Goal: Task Accomplishment & Management: Complete application form

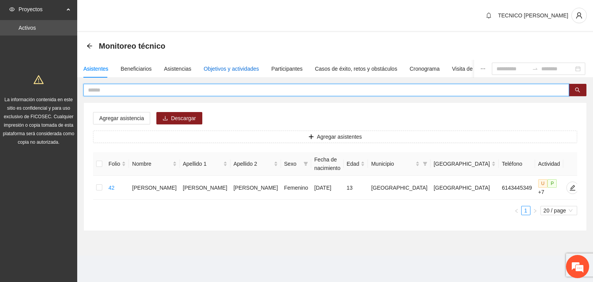
click at [249, 67] on div "Objetivos y actividades" at bounding box center [231, 69] width 55 height 9
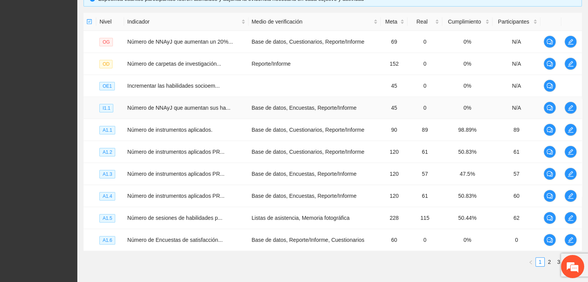
scroll to position [193, 0]
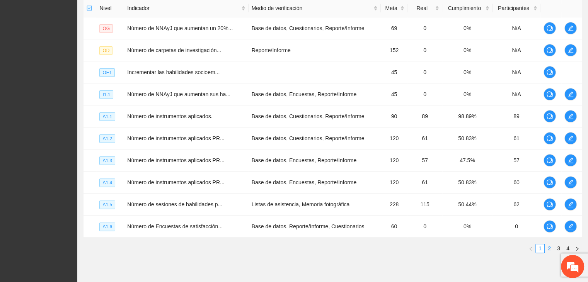
click at [547, 246] on link "2" at bounding box center [549, 248] width 9 height 9
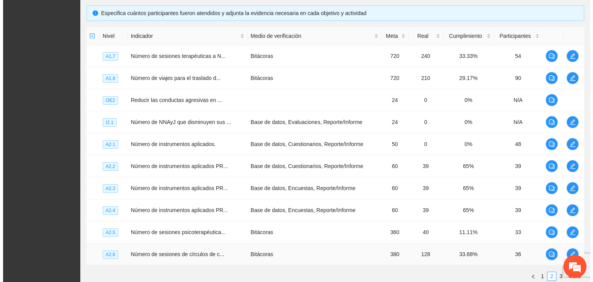
scroll to position [77, 0]
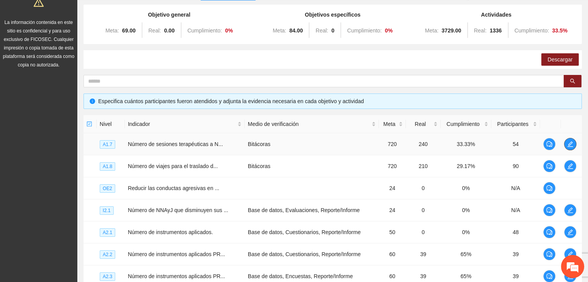
click at [574, 145] on span "edit" at bounding box center [570, 144] width 12 height 6
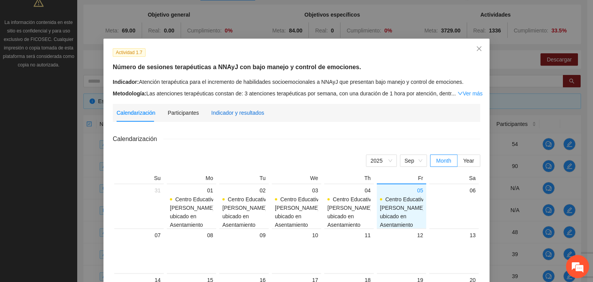
click at [242, 115] on div "Indicador y resultados" at bounding box center [237, 113] width 53 height 9
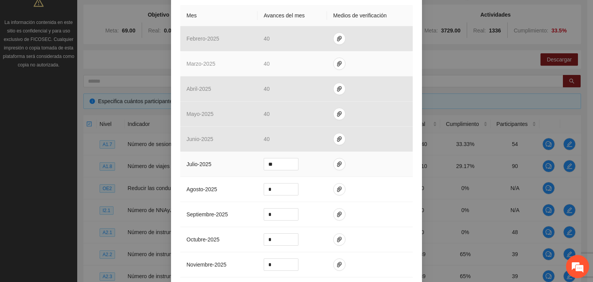
scroll to position [232, 0]
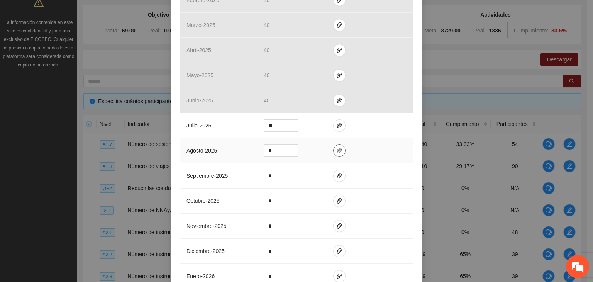
click at [337, 150] on icon "paper-clip" at bounding box center [340, 151] width 6 height 6
click at [311, 126] on span "Adjuntar documento" at bounding box center [316, 126] width 48 height 9
click at [415, 118] on div "Actividad 1.7 Número de sesiones terapéuticas a NNAyJ con bajo manejo y control…" at bounding box center [296, 146] width 251 height 678
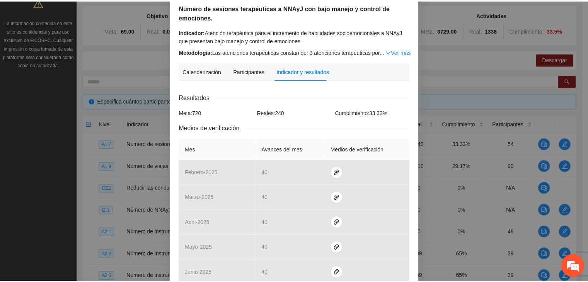
scroll to position [0, 0]
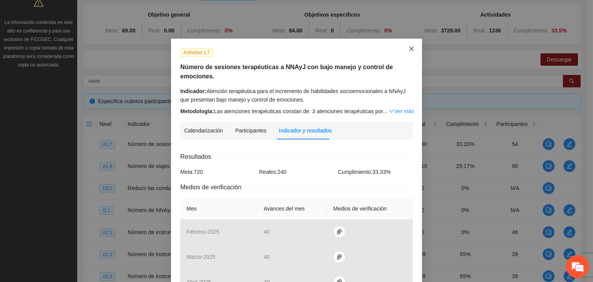
click at [410, 48] on icon "close" at bounding box center [412, 48] width 5 height 5
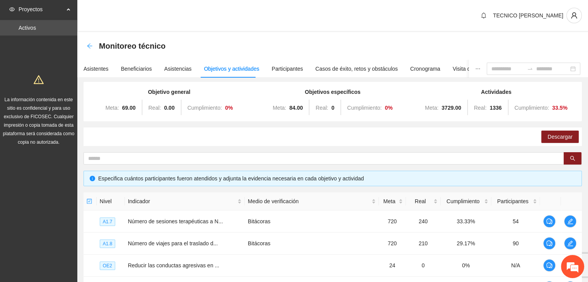
click at [88, 45] on icon "arrow-left" at bounding box center [89, 45] width 5 height 5
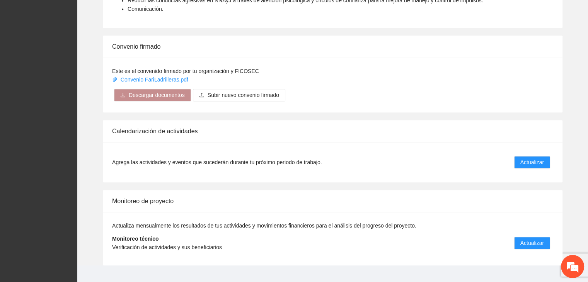
scroll to position [573, 0]
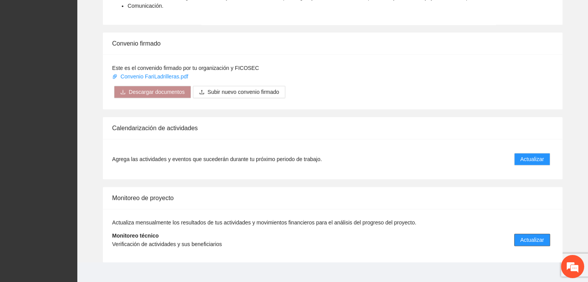
click at [534, 236] on span "Actualizar" at bounding box center [532, 240] width 24 height 9
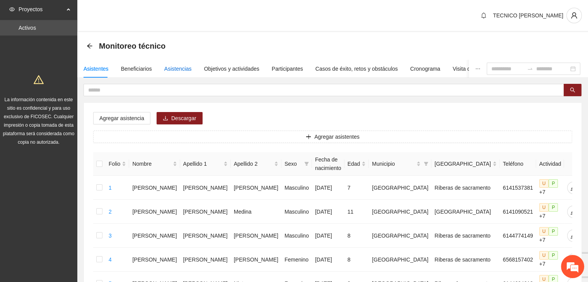
click at [185, 68] on div "Asistencias" at bounding box center [177, 69] width 27 height 9
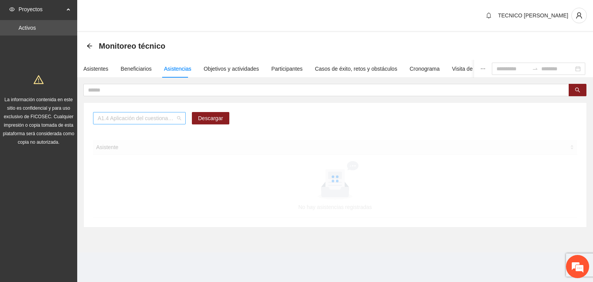
click at [159, 116] on span "A1.4 Aplicación del cuestionario MENA PRE y POST" at bounding box center [139, 118] width 83 height 12
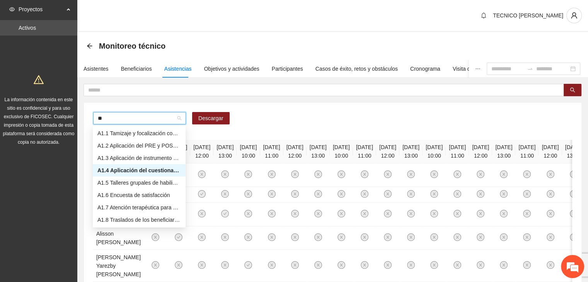
type input "***"
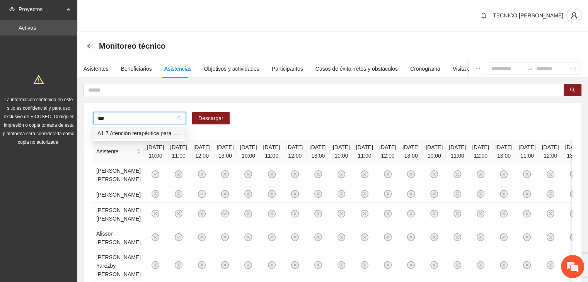
click at [159, 132] on div "A1.7 Atención terapéutica para el incremento de habilidades socioemocionales a …" at bounding box center [138, 133] width 83 height 9
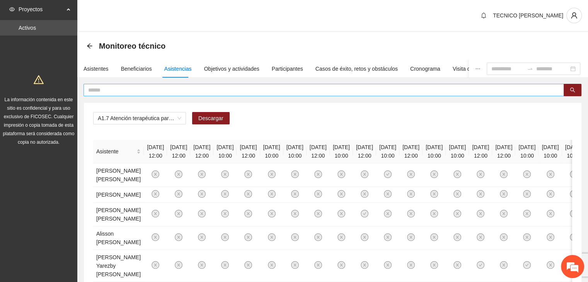
click at [136, 90] on input "text" at bounding box center [320, 90] width 465 height 9
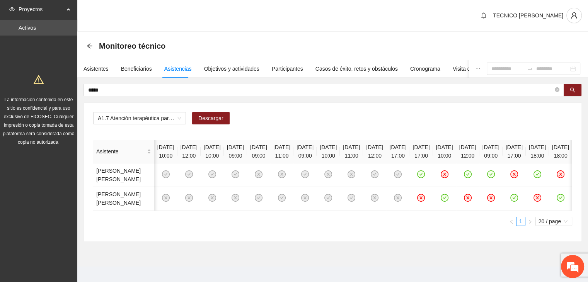
scroll to position [0, 179]
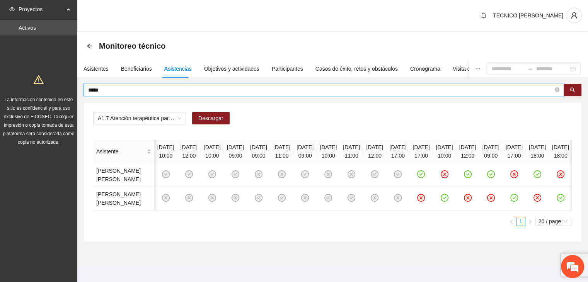
click at [223, 88] on input "*****" at bounding box center [320, 90] width 465 height 9
type input "*"
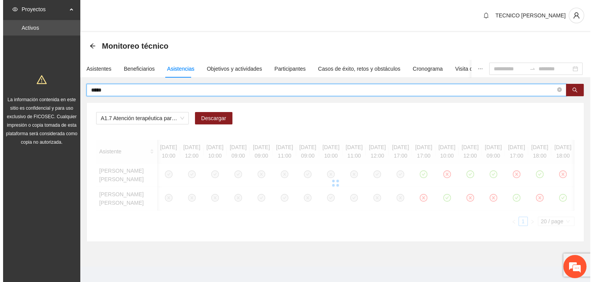
scroll to position [0, 6]
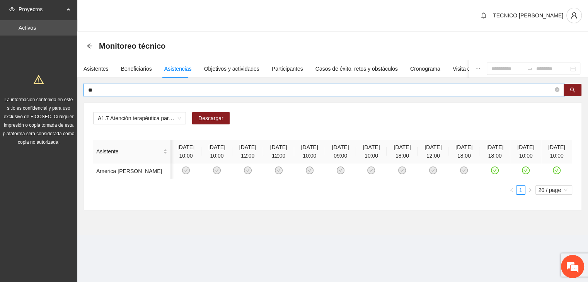
type input "*"
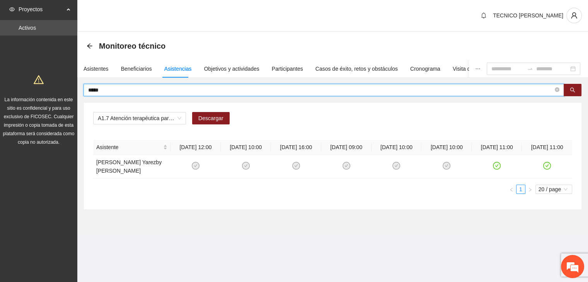
scroll to position [0, 0]
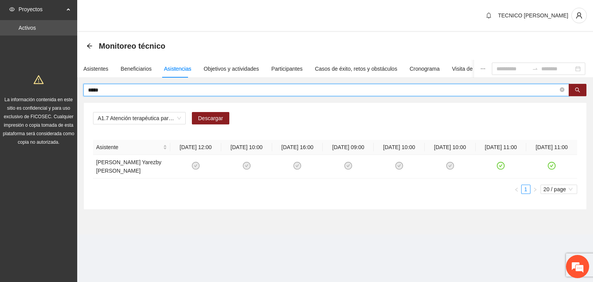
click at [222, 88] on input "*****" at bounding box center [323, 90] width 471 height 9
type input "*"
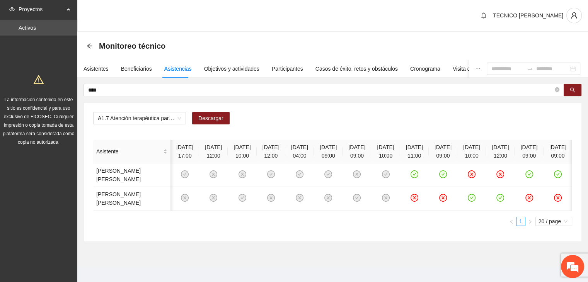
scroll to position [0, 41]
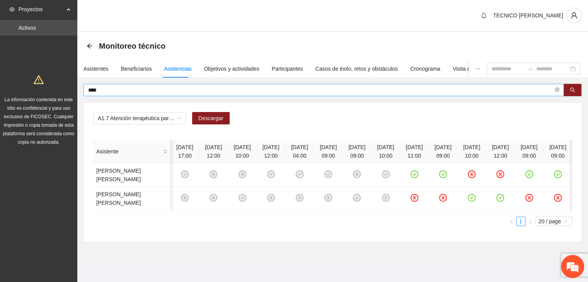
click at [175, 94] on input "****" at bounding box center [320, 90] width 465 height 9
type input "*"
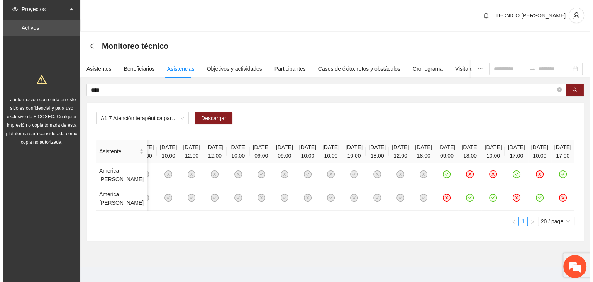
scroll to position [0, 249]
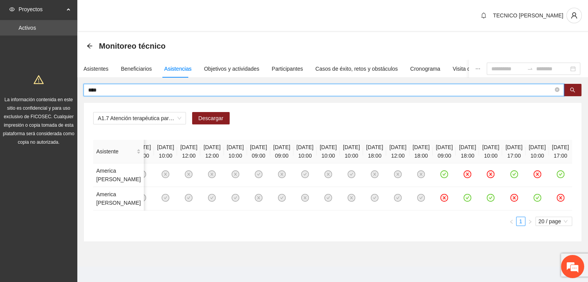
drag, startPoint x: 115, startPoint y: 90, endPoint x: 69, endPoint y: 90, distance: 45.6
click at [69, 90] on section "Proyectos Activos La información contenida en este sitio es confidencial y para…" at bounding box center [294, 144] width 588 height 288
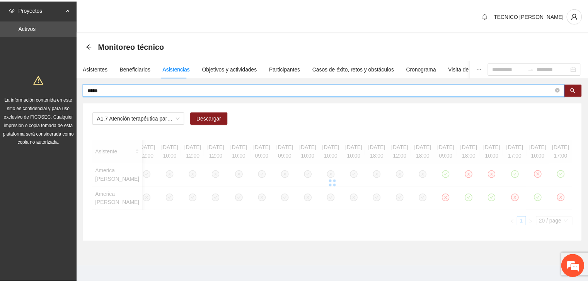
scroll to position [0, 0]
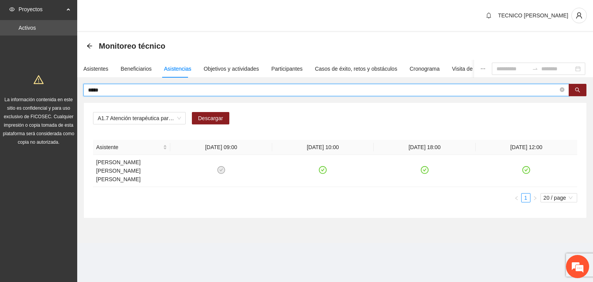
click at [273, 92] on input "*****" at bounding box center [323, 90] width 471 height 9
type input "*"
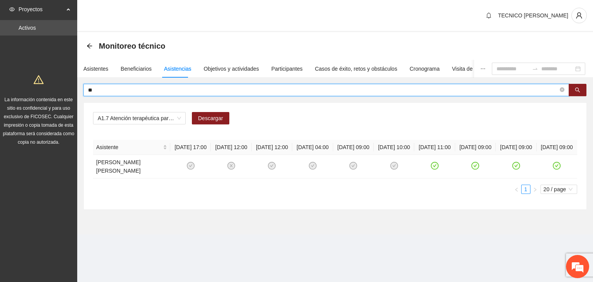
type input "*"
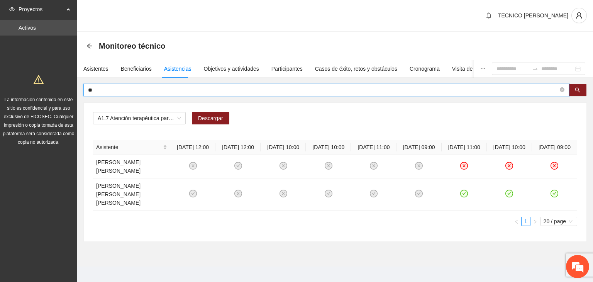
type input "*"
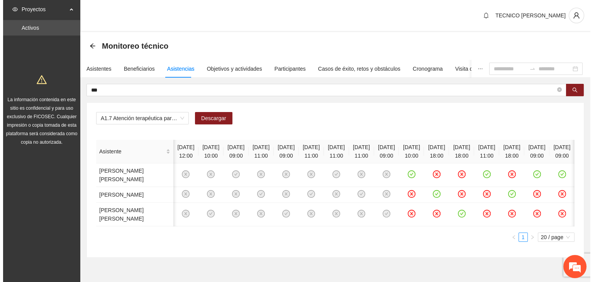
scroll to position [0, 90]
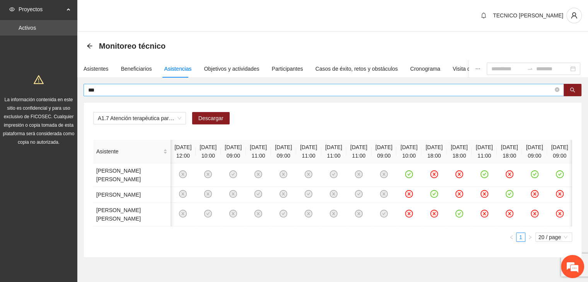
click at [382, 86] on input "***" at bounding box center [320, 90] width 465 height 9
type input "*"
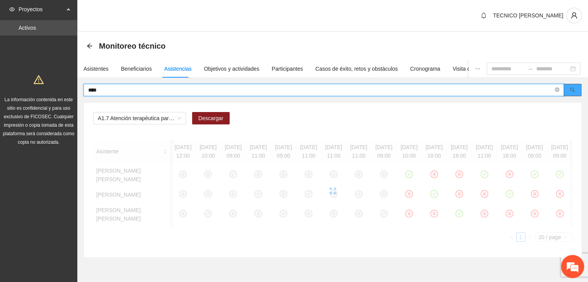
click at [568, 90] on button "button" at bounding box center [572, 90] width 18 height 12
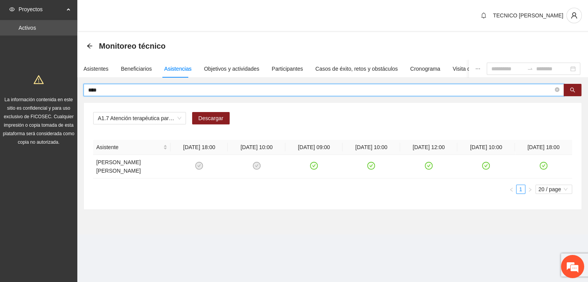
scroll to position [0, 0]
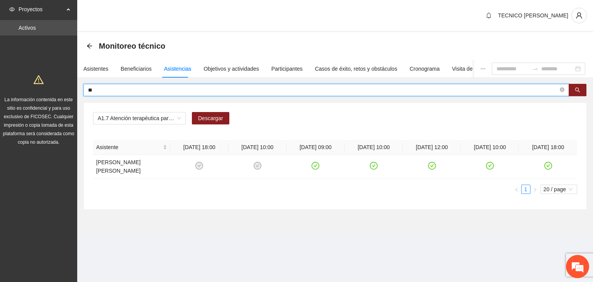
type input "*"
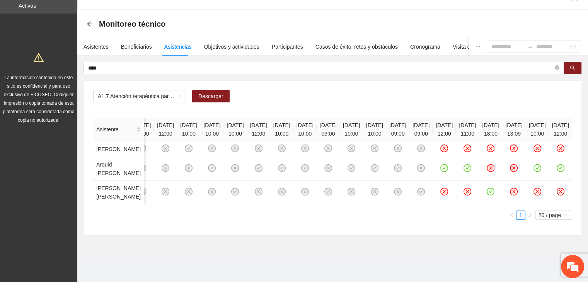
scroll to position [0, 214]
click at [269, 64] on input "****" at bounding box center [320, 68] width 465 height 9
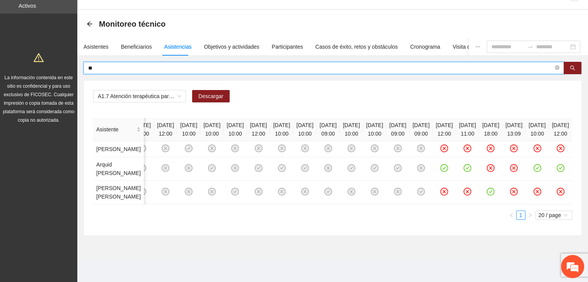
type input "*"
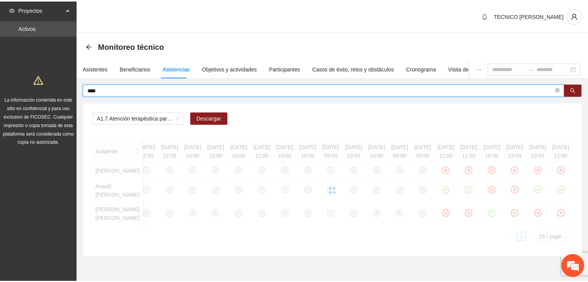
scroll to position [0, 0]
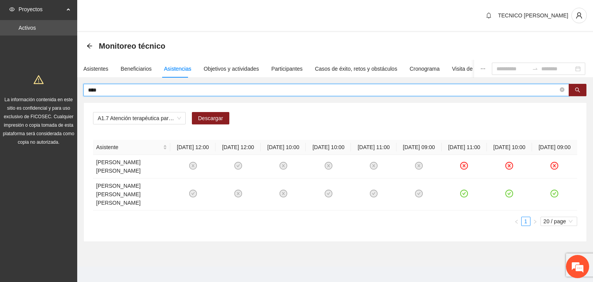
click at [280, 88] on input "****" at bounding box center [323, 90] width 471 height 9
type input "*"
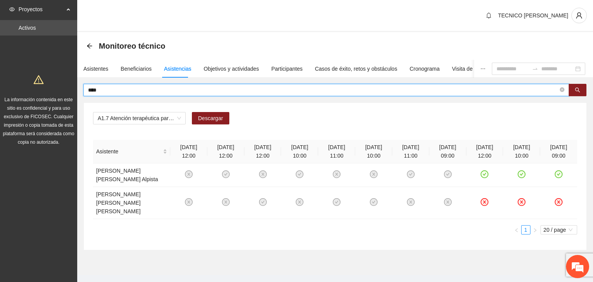
click at [325, 93] on input "****" at bounding box center [323, 90] width 471 height 9
type input "*"
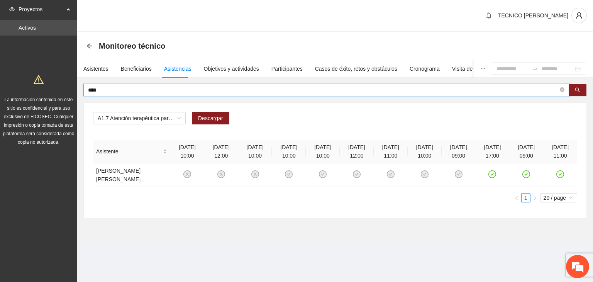
click at [443, 88] on input "****" at bounding box center [323, 90] width 471 height 9
type input "*"
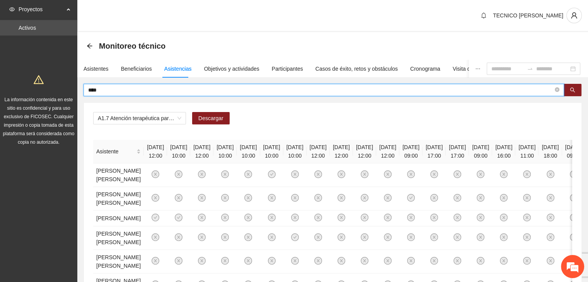
type input "****"
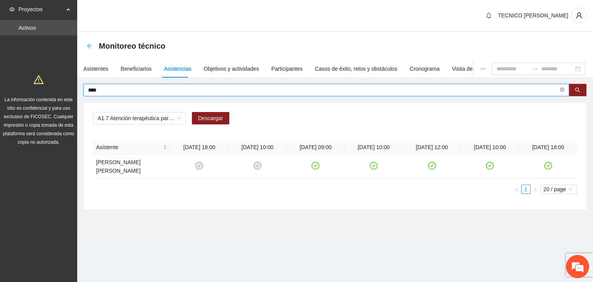
click at [92, 47] on icon "arrow-left" at bounding box center [90, 46] width 6 height 6
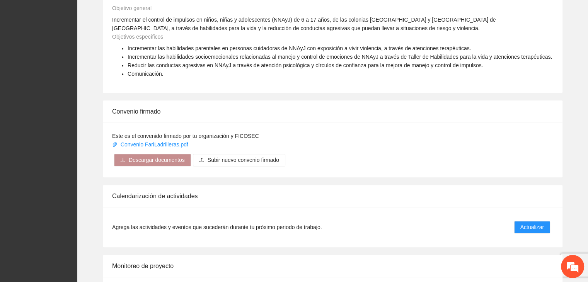
scroll to position [573, 0]
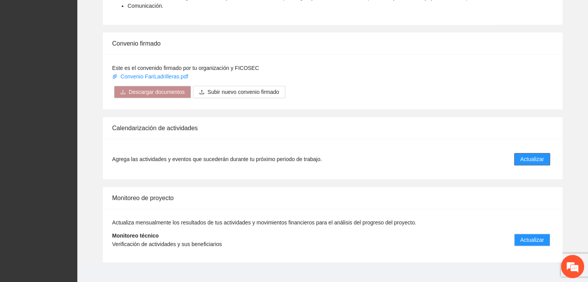
click at [542, 155] on span "Actualizar" at bounding box center [532, 159] width 24 height 9
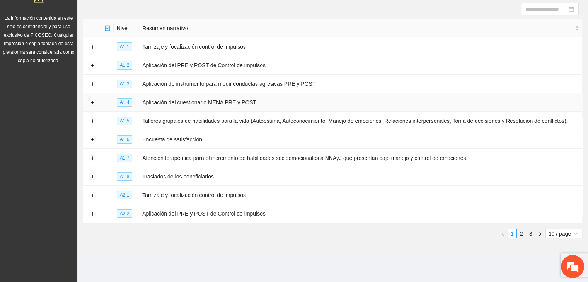
scroll to position [84, 0]
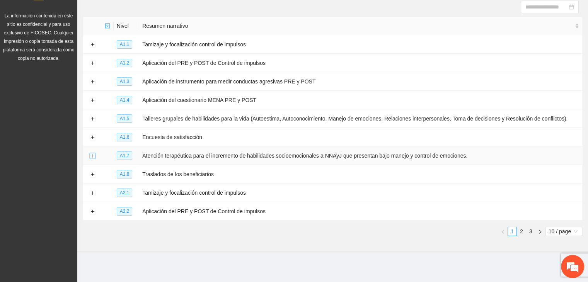
click at [93, 155] on button "Expand row" at bounding box center [92, 156] width 6 height 6
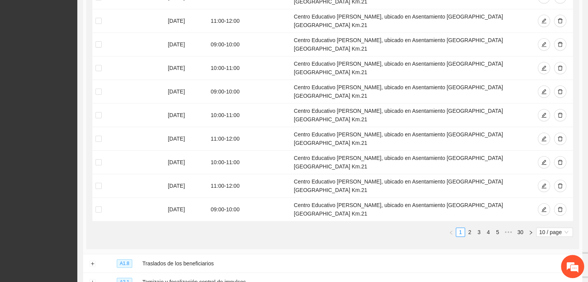
scroll to position [354, 0]
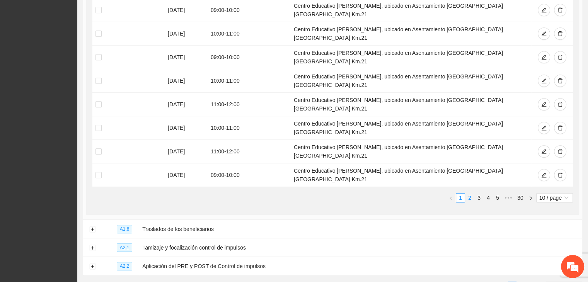
click at [473, 194] on link "2" at bounding box center [469, 198] width 9 height 9
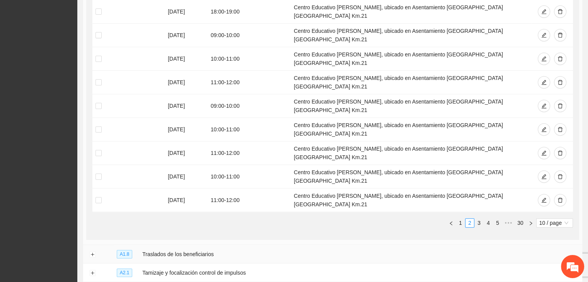
scroll to position [316, 0]
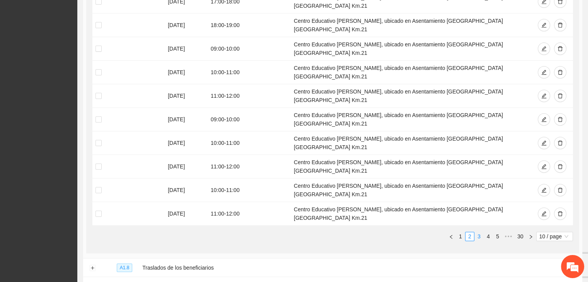
click at [482, 232] on link "3" at bounding box center [478, 236] width 9 height 9
click at [487, 232] on link "4" at bounding box center [488, 236] width 9 height 9
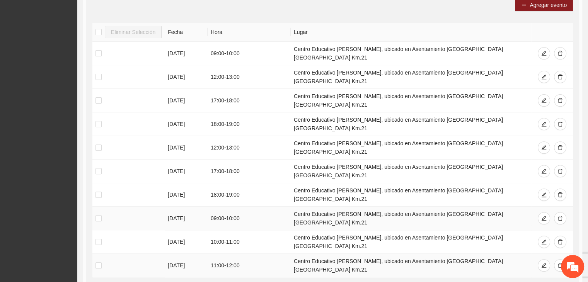
scroll to position [277, 0]
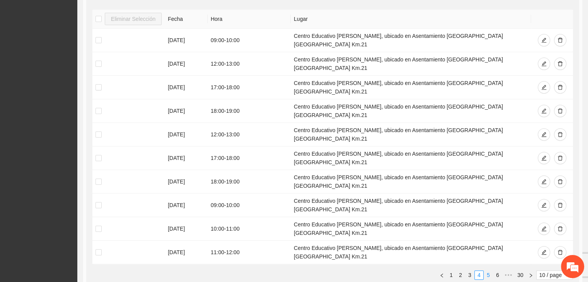
click at [488, 271] on link "5" at bounding box center [488, 275] width 9 height 9
click at [490, 271] on link "6" at bounding box center [488, 275] width 9 height 9
click at [469, 271] on link "5" at bounding box center [469, 275] width 9 height 9
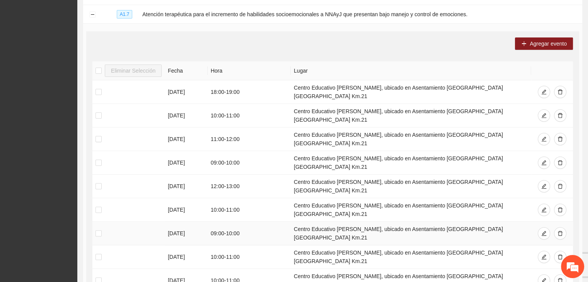
scroll to position [238, 0]
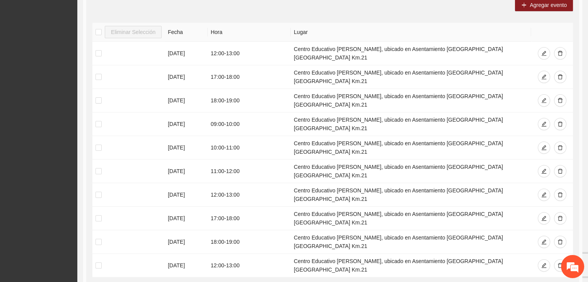
scroll to position [277, 0]
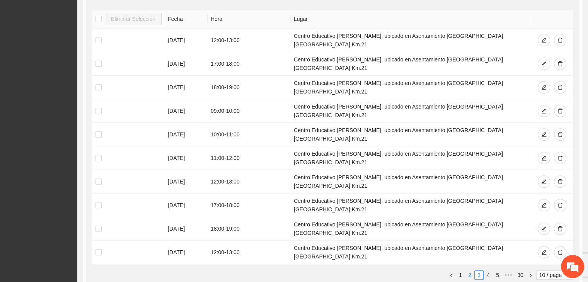
click at [466, 271] on link "2" at bounding box center [469, 275] width 9 height 9
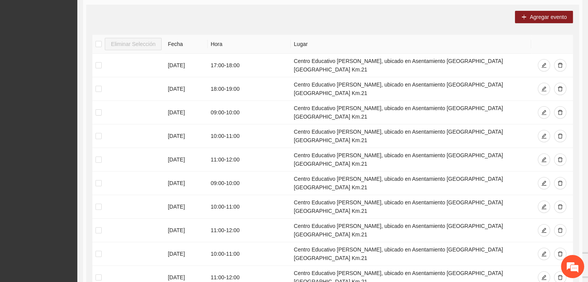
scroll to position [238, 0]
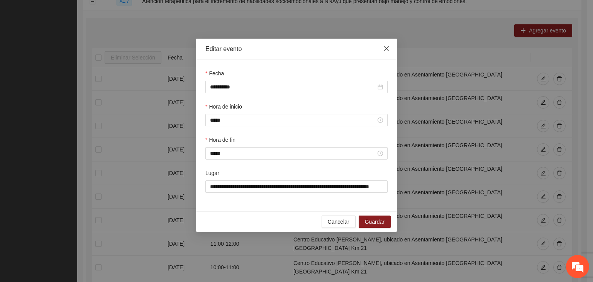
click at [386, 48] on icon "close" at bounding box center [387, 49] width 6 height 6
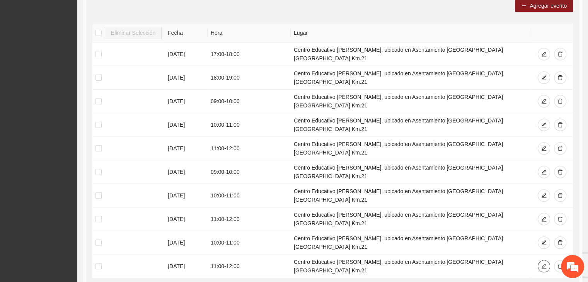
scroll to position [246, 0]
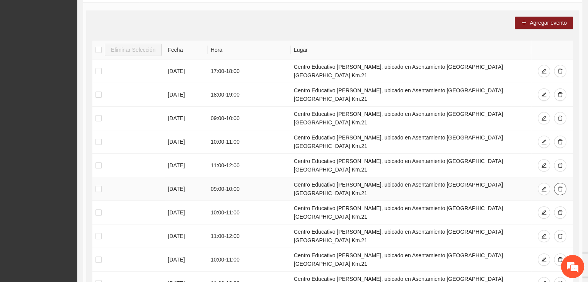
click at [559, 186] on icon "delete" at bounding box center [559, 188] width 5 height 5
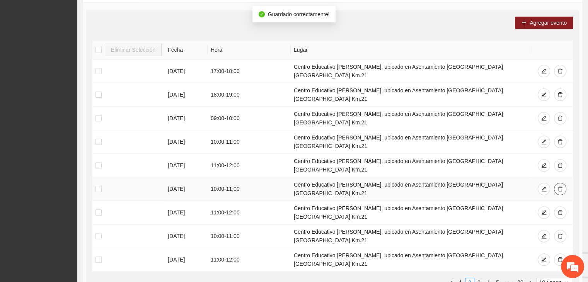
click at [559, 186] on icon "delete" at bounding box center [559, 188] width 5 height 5
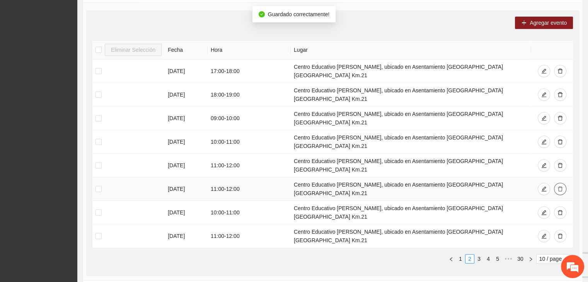
click at [559, 186] on icon "delete" at bounding box center [559, 188] width 5 height 5
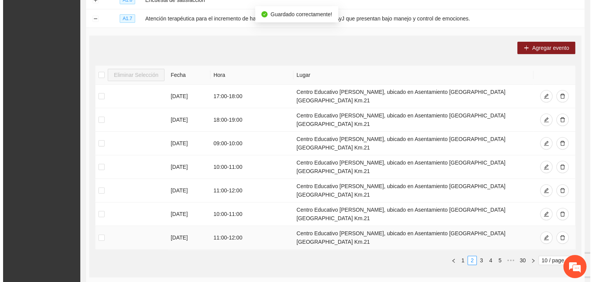
scroll to position [207, 0]
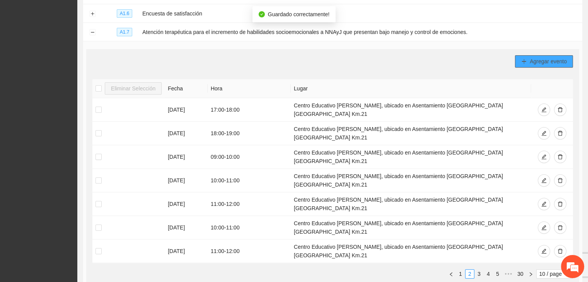
click at [532, 64] on span "Agregar evento" at bounding box center [547, 61] width 37 height 9
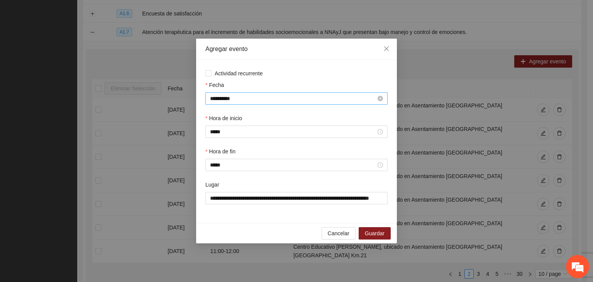
click at [251, 97] on input "**********" at bounding box center [293, 98] width 166 height 9
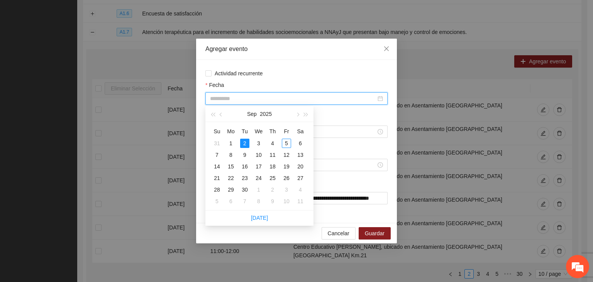
type input "**********"
click at [243, 143] on div "2" at bounding box center [244, 143] width 9 height 9
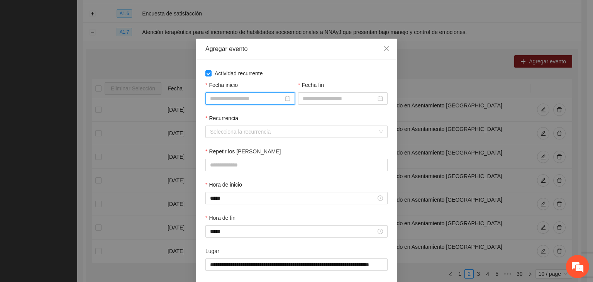
click at [234, 98] on input "Fecha inicio" at bounding box center [246, 98] width 73 height 9
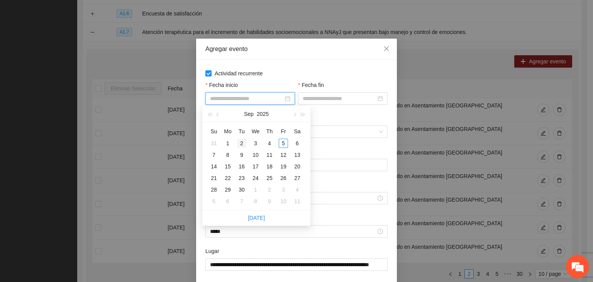
type input "**********"
click at [238, 142] on div "2" at bounding box center [241, 143] width 9 height 9
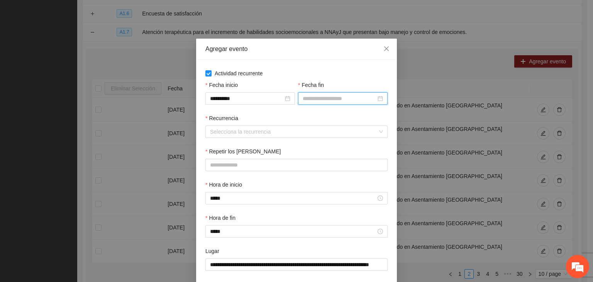
click at [313, 96] on input "Fecha fin" at bounding box center [339, 98] width 73 height 9
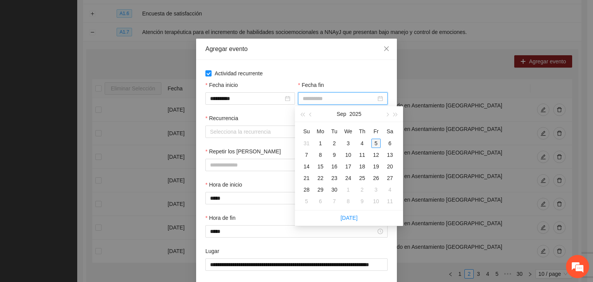
click at [377, 143] on div "5" at bounding box center [376, 143] width 9 height 9
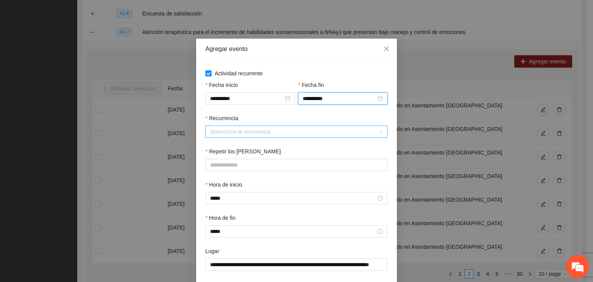
click at [247, 134] on input "Recurrencia" at bounding box center [294, 132] width 168 height 12
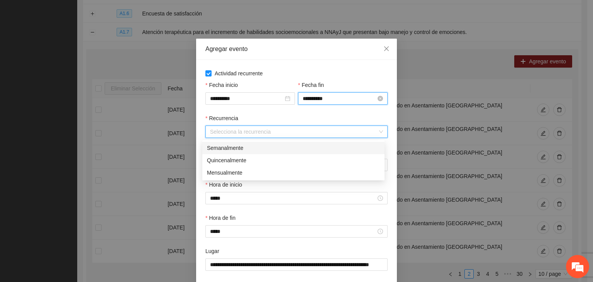
click at [328, 101] on input "**********" at bounding box center [339, 98] width 73 height 9
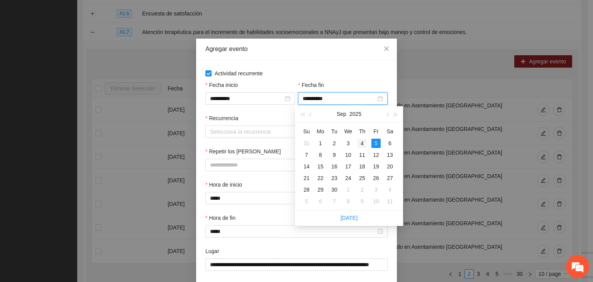
type input "**********"
click at [359, 143] on div "4" at bounding box center [362, 143] width 9 height 9
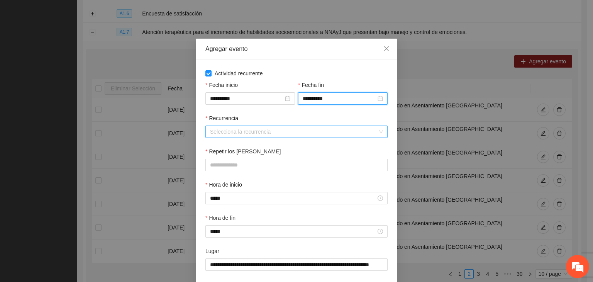
click at [270, 130] on input "Recurrencia" at bounding box center [294, 132] width 168 height 12
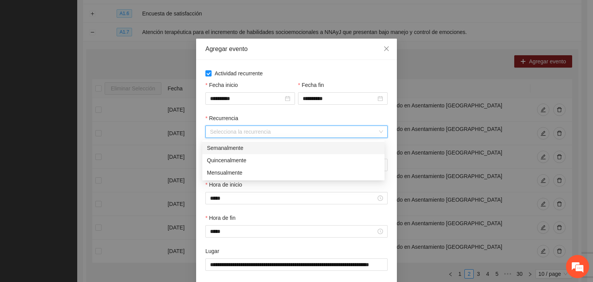
click at [272, 146] on div "Semanalmente" at bounding box center [293, 148] width 173 height 9
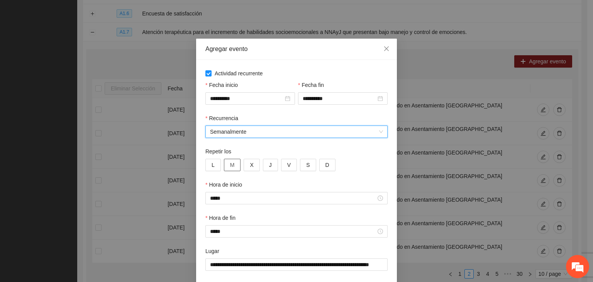
click at [230, 168] on span "M" at bounding box center [232, 165] width 5 height 9
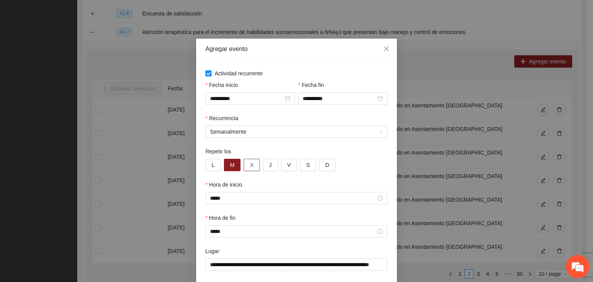
click at [250, 166] on button "X" at bounding box center [252, 165] width 16 height 12
click at [268, 167] on button "J" at bounding box center [270, 165] width 15 height 12
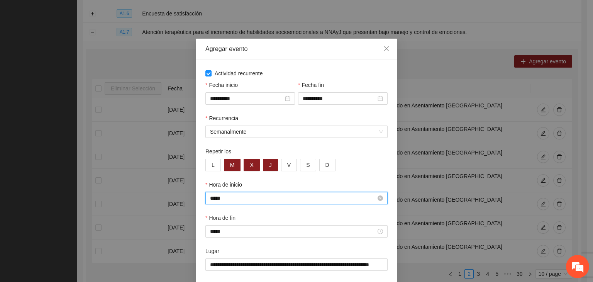
click at [243, 201] on input "*****" at bounding box center [293, 198] width 166 height 9
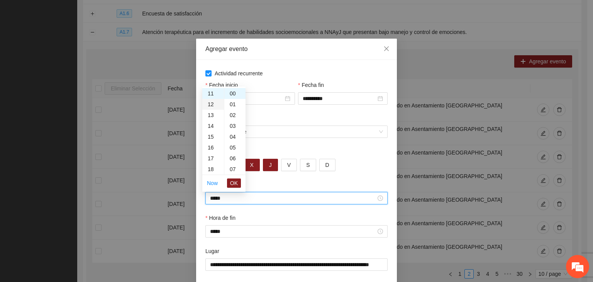
click at [214, 105] on div "12" at bounding box center [213, 104] width 22 height 11
type input "*****"
click at [235, 184] on span "OK" at bounding box center [234, 183] width 8 height 9
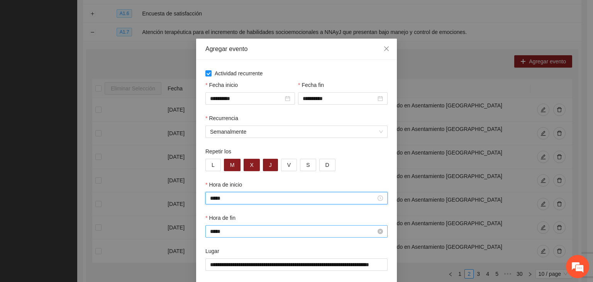
click at [226, 230] on input "*****" at bounding box center [293, 231] width 166 height 9
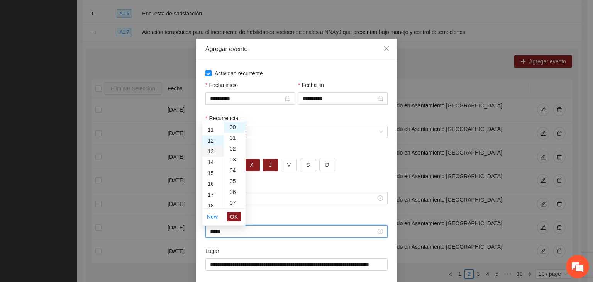
click at [214, 149] on div "13" at bounding box center [213, 151] width 22 height 11
type input "*****"
click at [236, 217] on span "OK" at bounding box center [234, 217] width 8 height 9
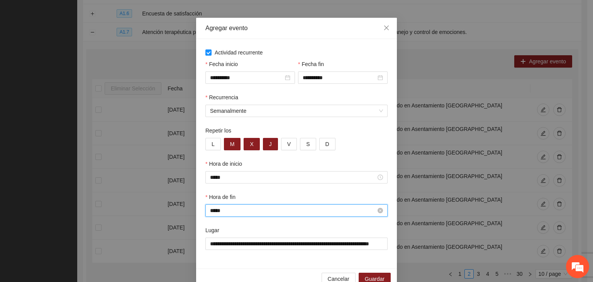
scroll to position [38, 0]
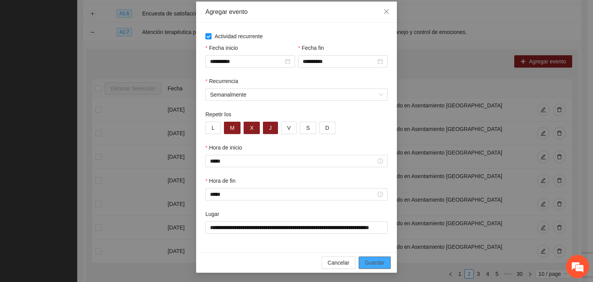
click at [372, 260] on span "Guardar" at bounding box center [375, 262] width 20 height 9
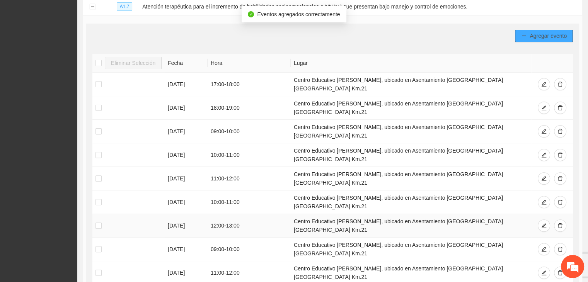
scroll to position [246, 0]
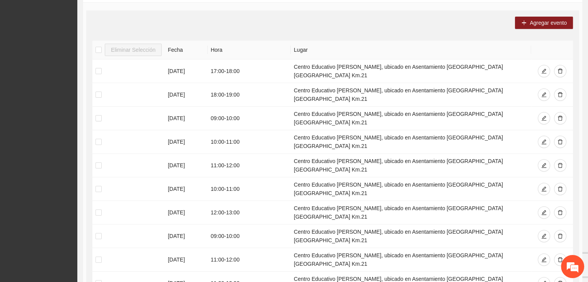
click at [555, 68] on button "button" at bounding box center [560, 71] width 12 height 12
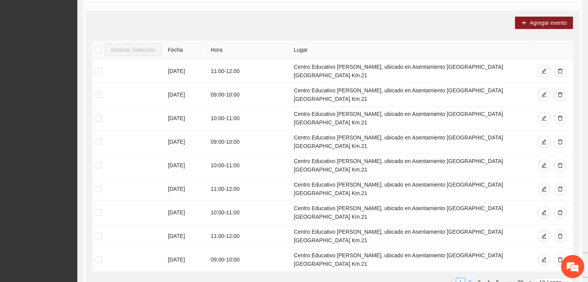
click at [471, 278] on link "2" at bounding box center [469, 282] width 9 height 9
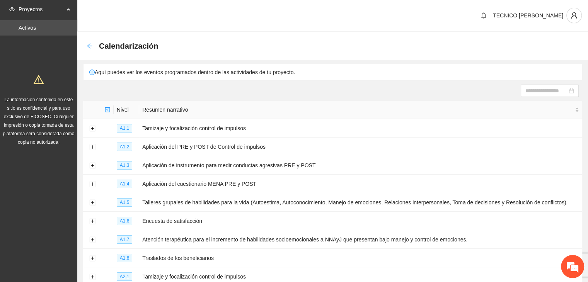
click at [90, 43] on icon "arrow-left" at bounding box center [90, 46] width 6 height 6
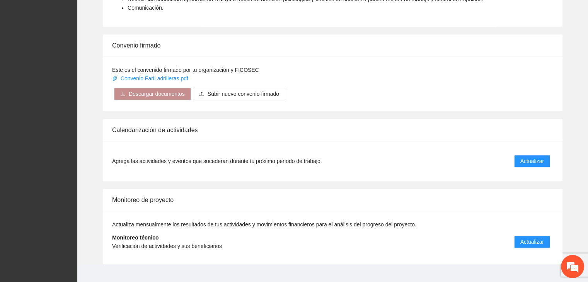
scroll to position [573, 0]
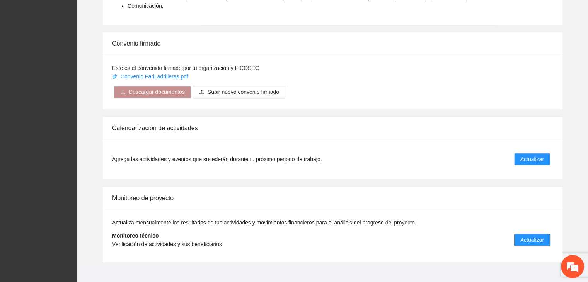
click at [531, 236] on span "Actualizar" at bounding box center [532, 240] width 24 height 9
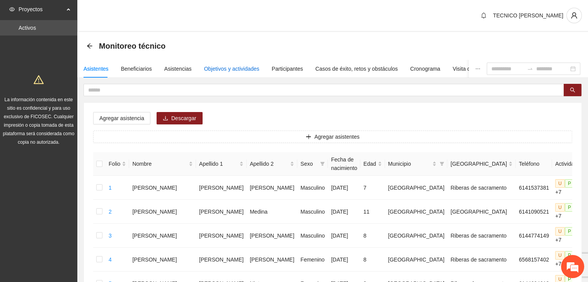
click at [235, 69] on div "Objetivos y actividades" at bounding box center [231, 69] width 55 height 9
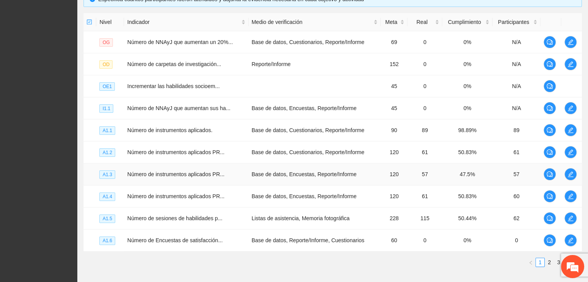
scroll to position [193, 0]
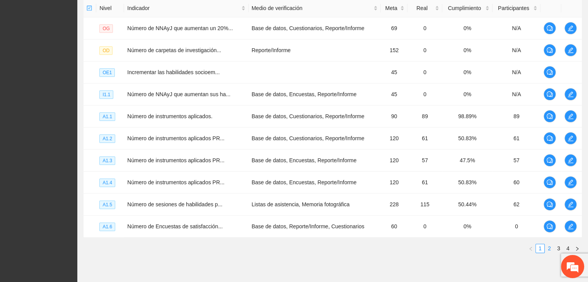
click at [547, 248] on link "2" at bounding box center [549, 248] width 9 height 9
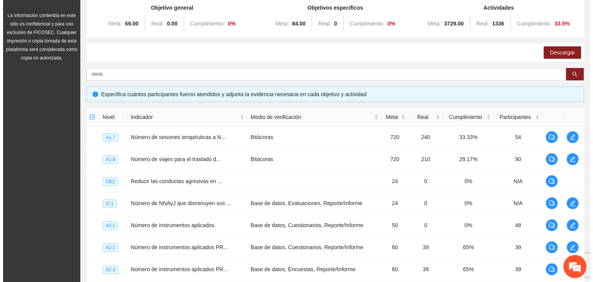
scroll to position [77, 0]
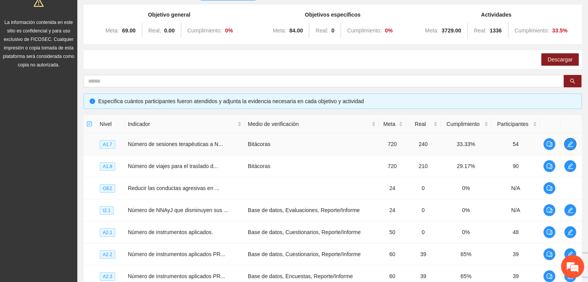
click at [567, 144] on icon "edit" at bounding box center [570, 144] width 6 height 6
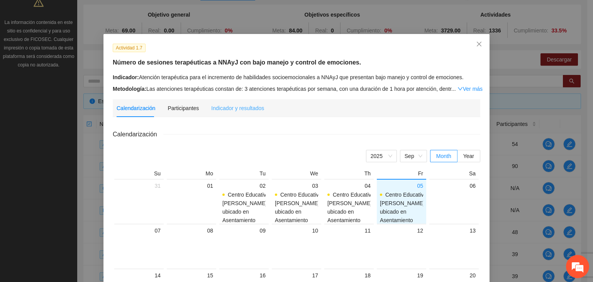
scroll to position [0, 0]
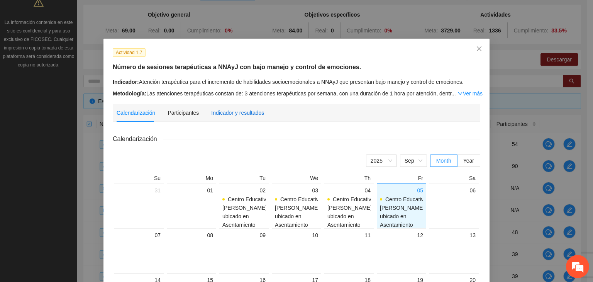
click at [241, 109] on div "Indicador y resultados" at bounding box center [237, 113] width 53 height 9
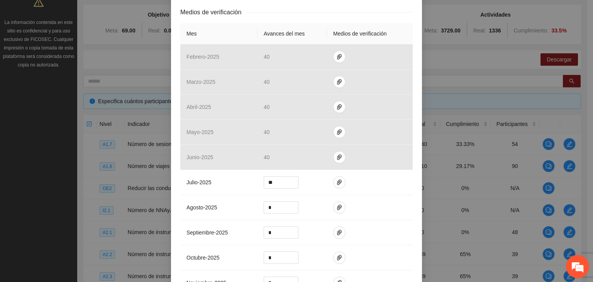
scroll to position [193, 0]
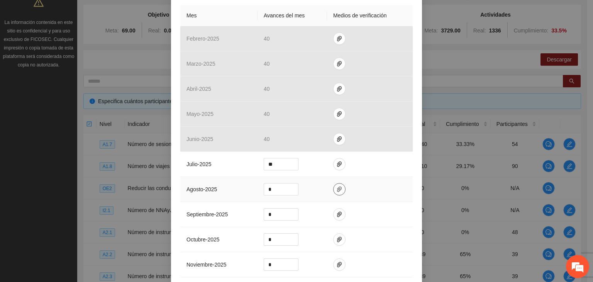
click at [337, 190] on icon "paper-clip" at bounding box center [340, 189] width 6 height 6
click at [413, 163] on div "Actividad 1.7 Número de sesiones terapéuticas a NNAyJ con bajo manejo y control…" at bounding box center [296, 184] width 251 height 678
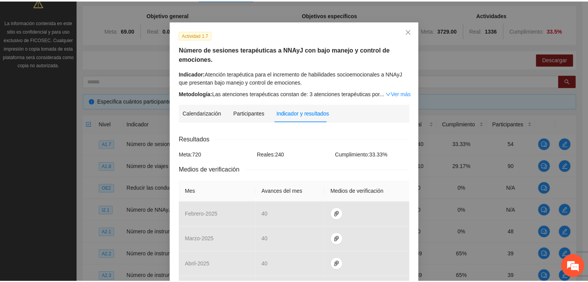
scroll to position [0, 0]
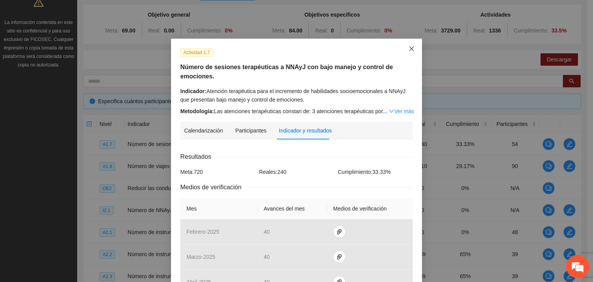
click at [411, 50] on icon "close" at bounding box center [412, 49] width 6 height 6
